Goal: Find specific page/section: Find specific page/section

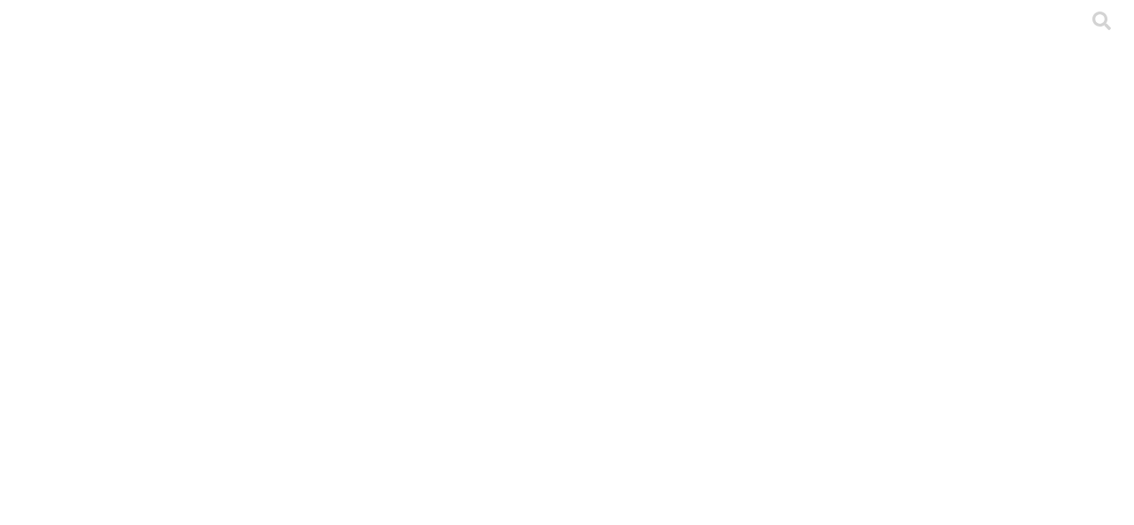
type input "mario"
